Goal: Task Accomplishment & Management: Complete application form

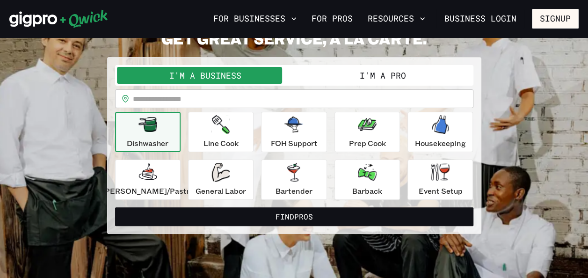
scroll to position [52, 0]
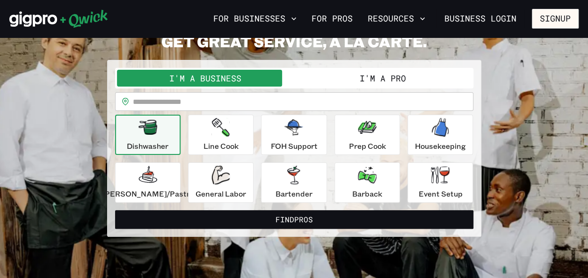
click at [179, 130] on button "Dishwasher" at bounding box center [147, 135] width 65 height 40
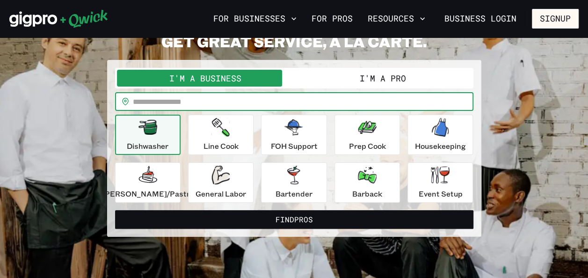
click at [191, 99] on input "text" at bounding box center [303, 101] width 340 height 19
type input "*****"
click at [168, 136] on div "Dishwasher" at bounding box center [148, 135] width 42 height 34
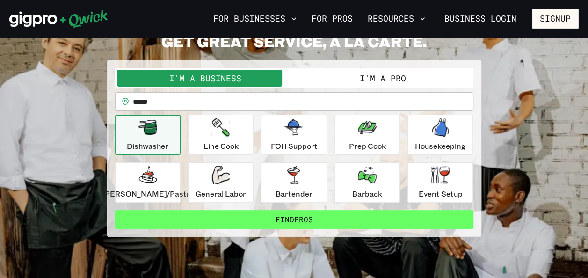
click at [252, 213] on button "Find Pros" at bounding box center [294, 219] width 358 height 19
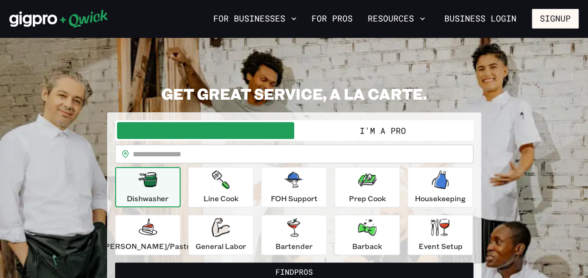
scroll to position [52, 0]
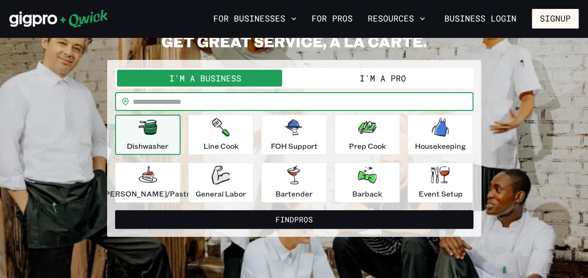
click at [231, 103] on input "text" at bounding box center [303, 101] width 340 height 19
type input "*****"
click at [115, 210] on button "Find Pros" at bounding box center [294, 219] width 358 height 19
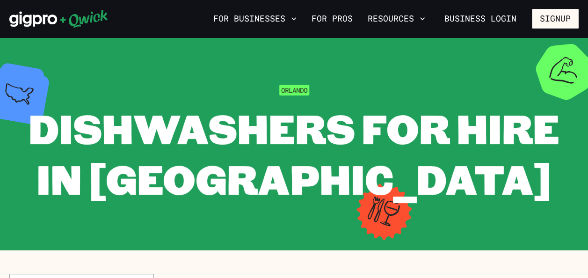
click at [559, 77] on section "[PERSON_NAME] for Hire in [GEOGRAPHIC_DATA]" at bounding box center [294, 143] width 588 height 213
click at [289, 16] on button "For Businesses" at bounding box center [254, 19] width 91 height 16
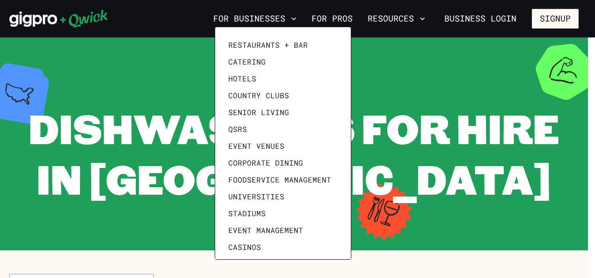
click at [423, 62] on div at bounding box center [297, 139] width 595 height 278
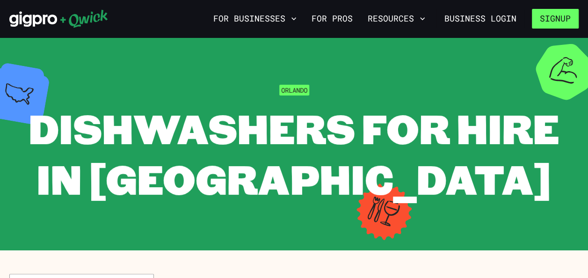
click at [554, 17] on button "Signup" at bounding box center [555, 19] width 47 height 20
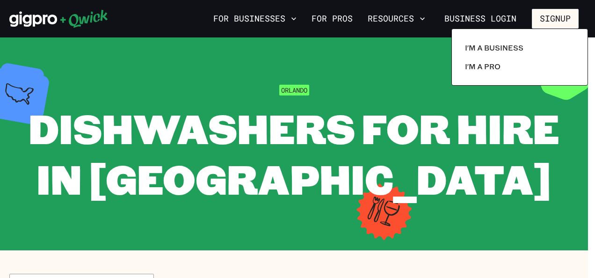
click at [553, 18] on div at bounding box center [297, 139] width 595 height 278
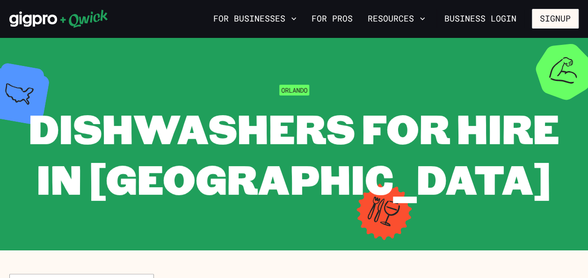
click at [553, 18] on button "Signup" at bounding box center [555, 19] width 47 height 20
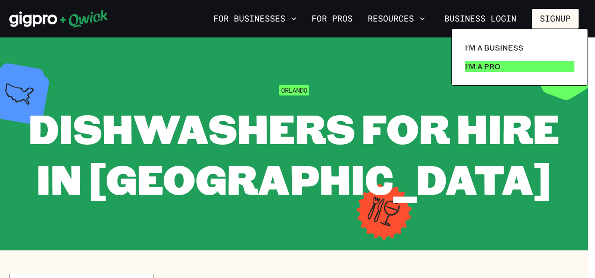
click at [496, 62] on p "I'm a Pro" at bounding box center [483, 66] width 36 height 11
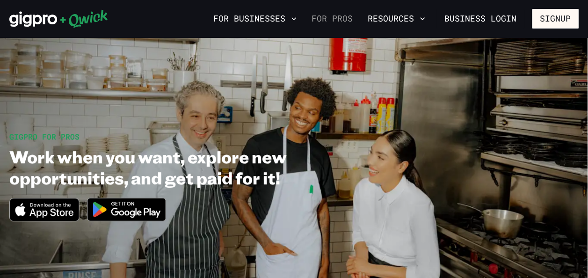
click at [341, 21] on link "For Pros" at bounding box center [332, 19] width 49 height 16
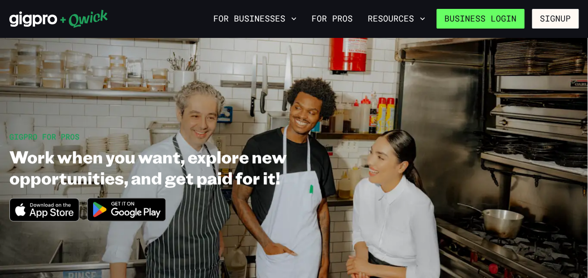
click at [513, 19] on link "Business Login" at bounding box center [480, 19] width 88 height 20
